Goal: Task Accomplishment & Management: Complete application form

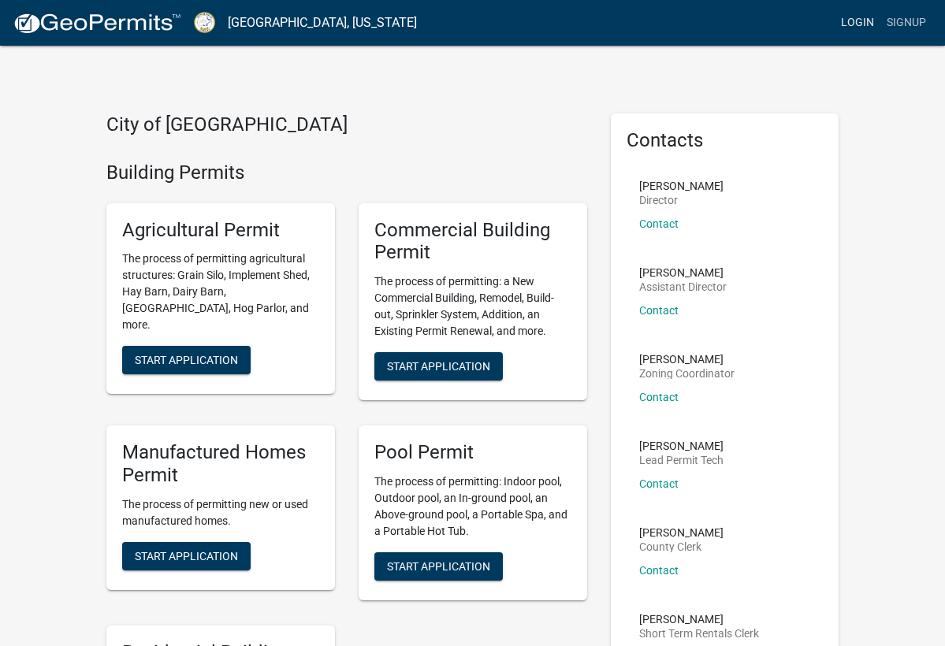
click at [859, 25] on link "Login" at bounding box center [857, 23] width 46 height 30
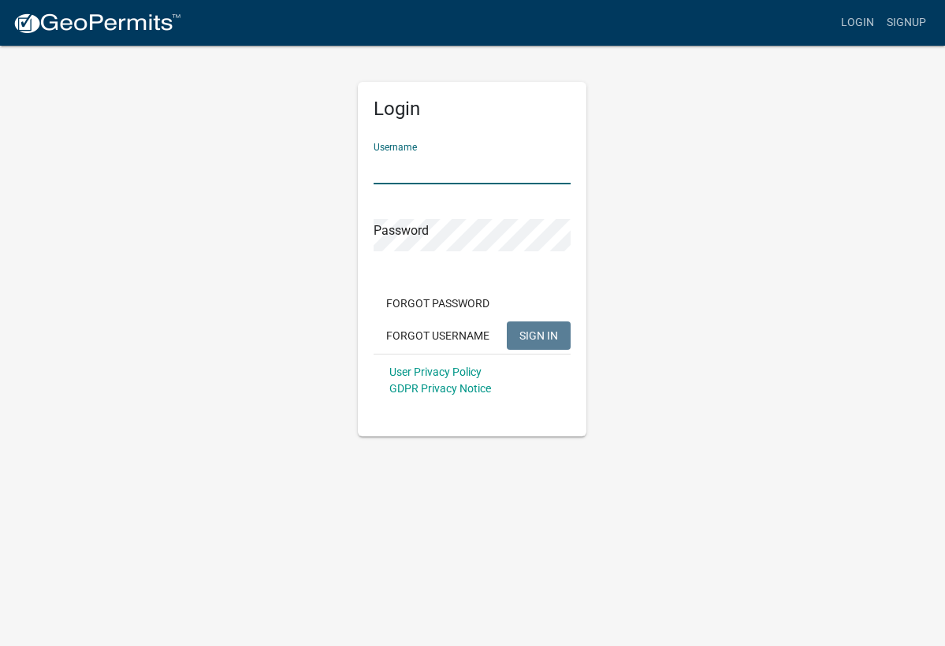
type input "108mcfle"
click at [539, 335] on button "SIGN IN" at bounding box center [539, 335] width 64 height 28
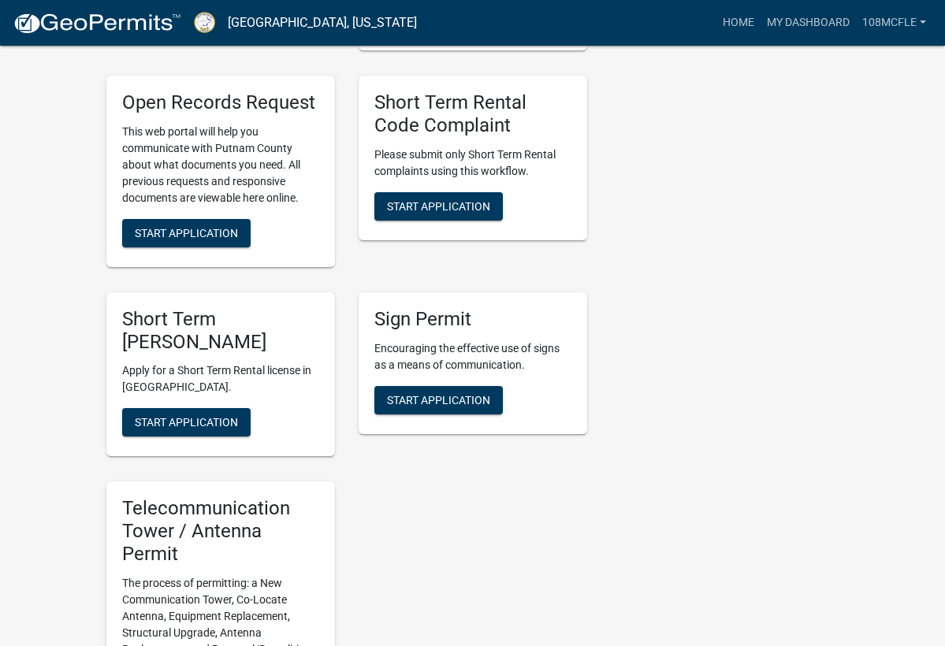
scroll to position [1612, 0]
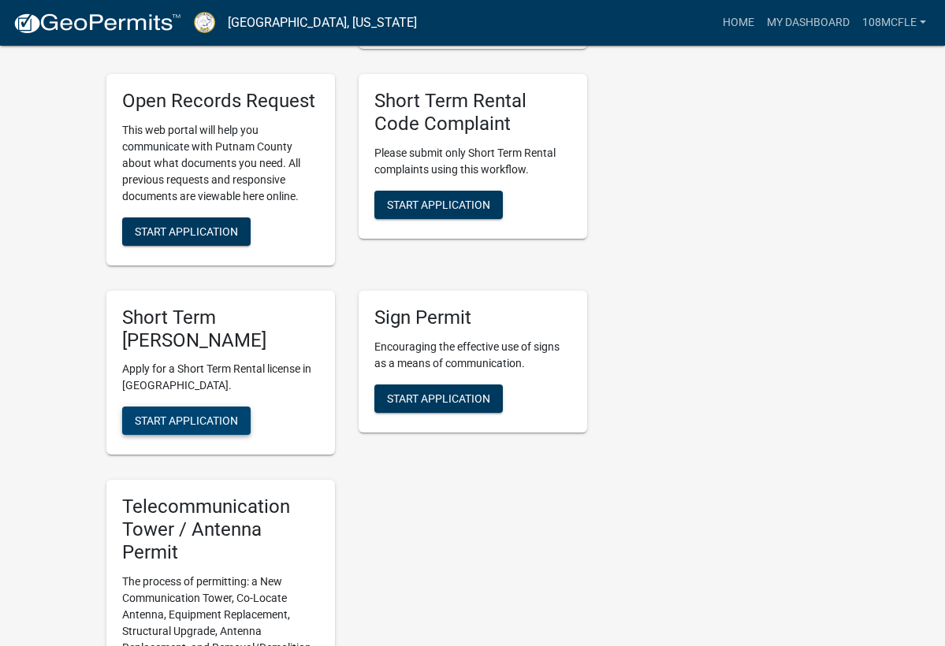
click at [185, 414] on span "Start Application" at bounding box center [186, 420] width 103 height 13
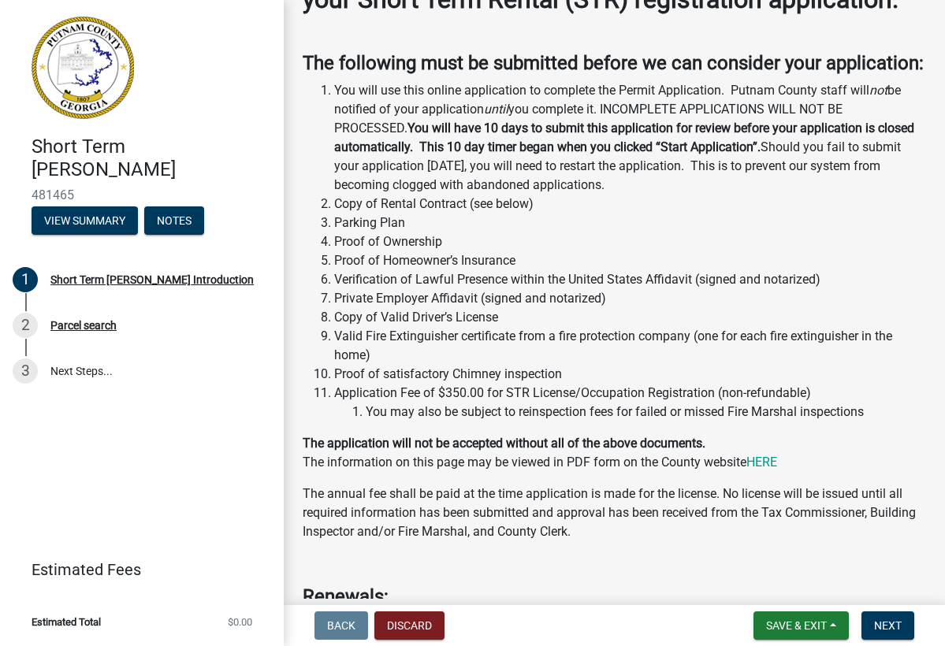
scroll to position [332, 0]
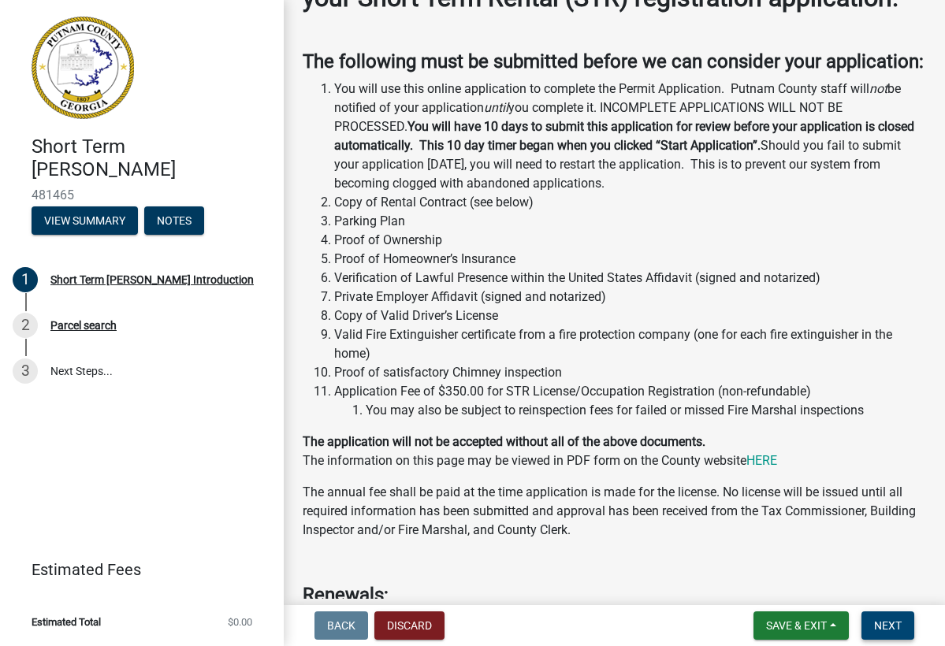
click at [890, 622] on span "Next" at bounding box center [888, 625] width 28 height 13
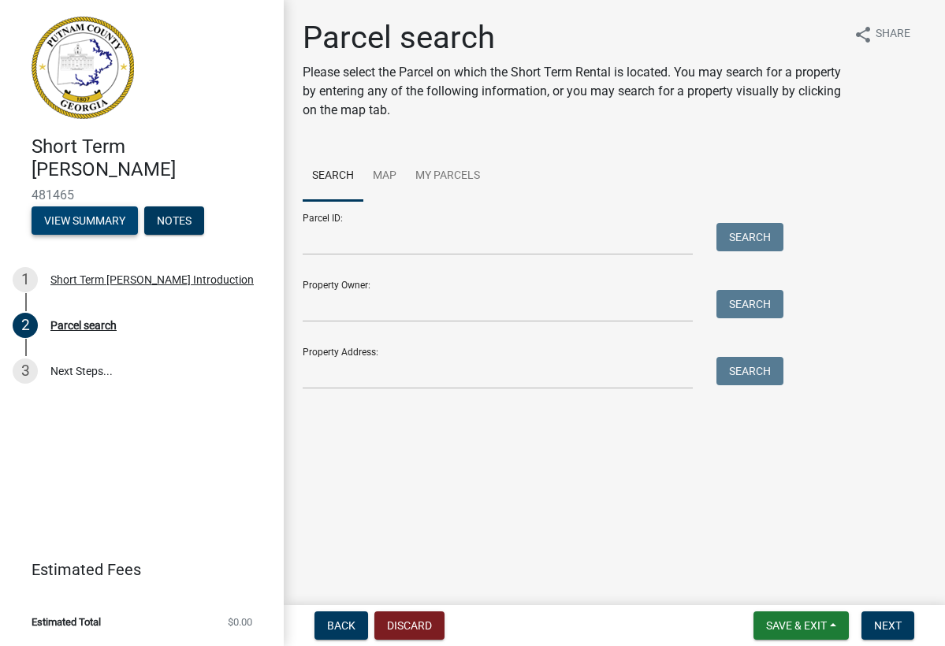
click at [87, 222] on button "View Summary" at bounding box center [85, 220] width 106 height 28
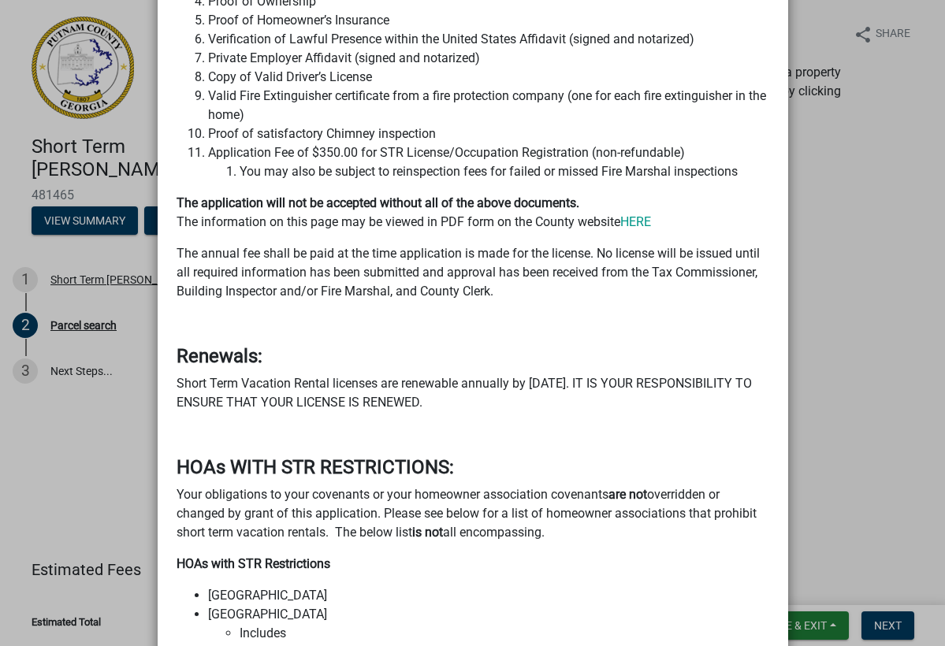
scroll to position [663, 0]
